Goal: Transaction & Acquisition: Book appointment/travel/reservation

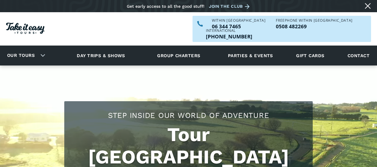
scroll to position [89, 0]
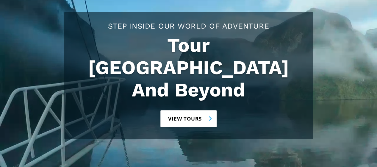
click at [202, 110] on link "View tours" at bounding box center [189, 118] width 56 height 17
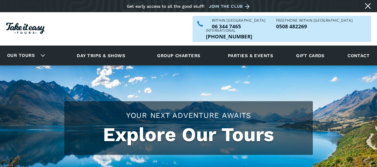
checkbox input "true"
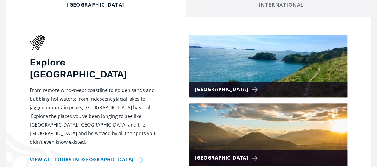
scroll to position [298, 0]
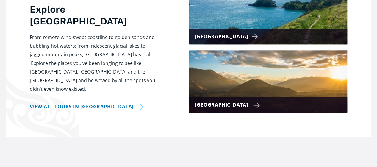
click at [288, 97] on div "[GEOGRAPHIC_DATA]" at bounding box center [268, 105] width 158 height 16
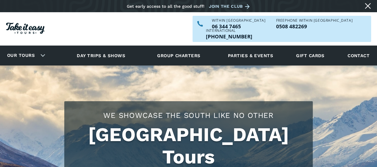
checkbox input "true"
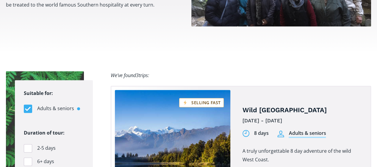
scroll to position [387, 0]
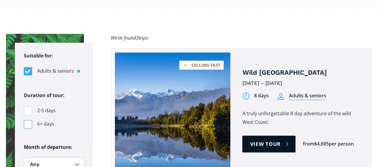
click at [27, 120] on div "Filters" at bounding box center [28, 124] width 8 height 8
click at [0, 0] on input "6+ days" at bounding box center [0, 0] width 0 height 0
checkbox input "true"
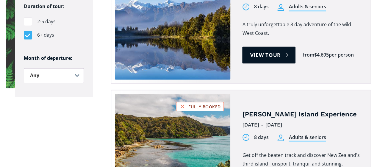
scroll to position [477, 0]
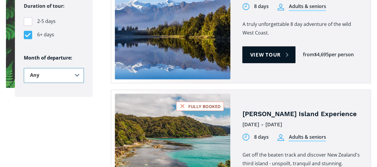
click at [76, 68] on select "Any January February March April May June July August September October Novembe…" at bounding box center [54, 75] width 60 height 15
select select ".august"
click at [24, 68] on select "Any January February March April May June July August September October Novembe…" at bounding box center [54, 75] width 60 height 15
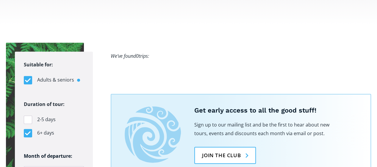
scroll to position [387, 0]
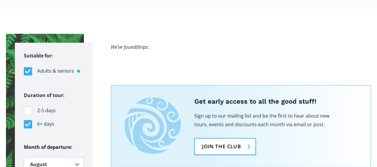
click at [248, 138] on link "Join the club" at bounding box center [226, 146] width 62 height 17
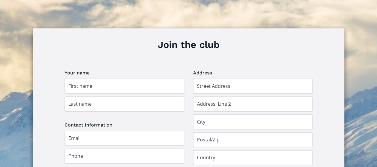
scroll to position [385, 0]
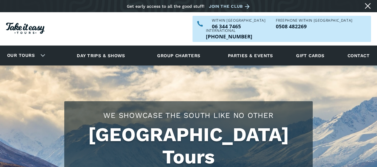
select select ".august"
